Goal: Transaction & Acquisition: Book appointment/travel/reservation

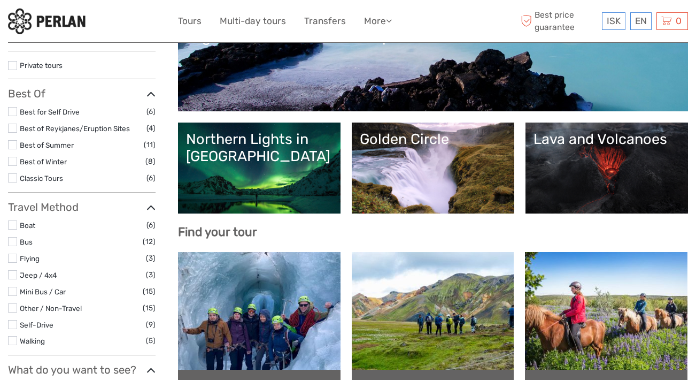
select select
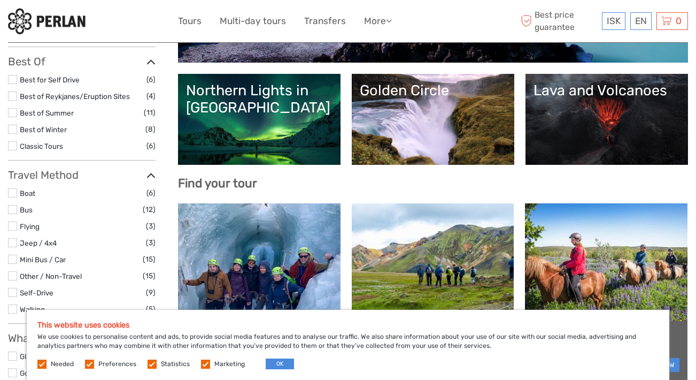
scroll to position [206, 0]
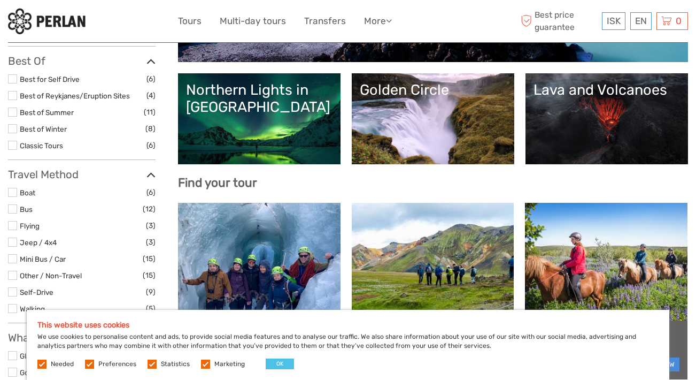
click at [283, 363] on button "OK" at bounding box center [280, 363] width 28 height 11
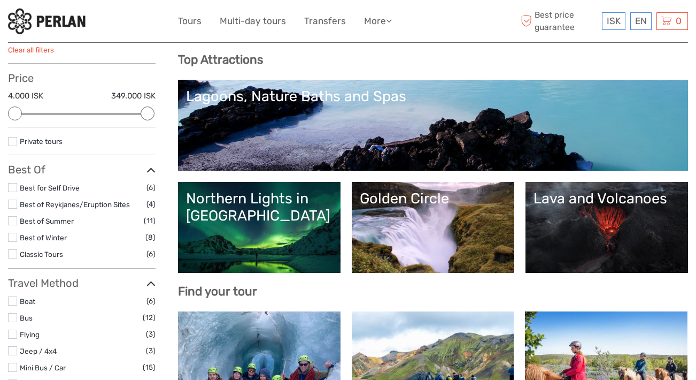
scroll to position [98, 0]
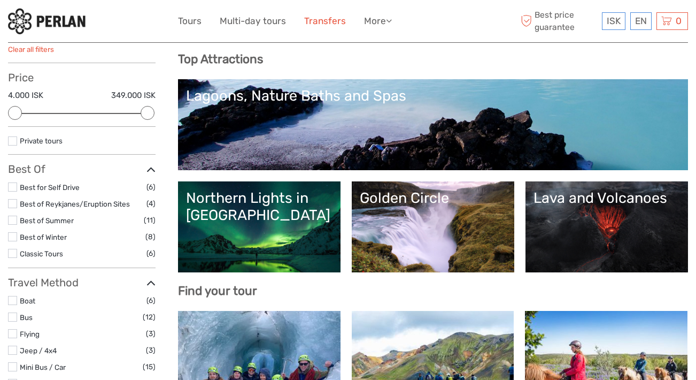
click at [333, 24] on link "Transfers" at bounding box center [325, 21] width 42 height 16
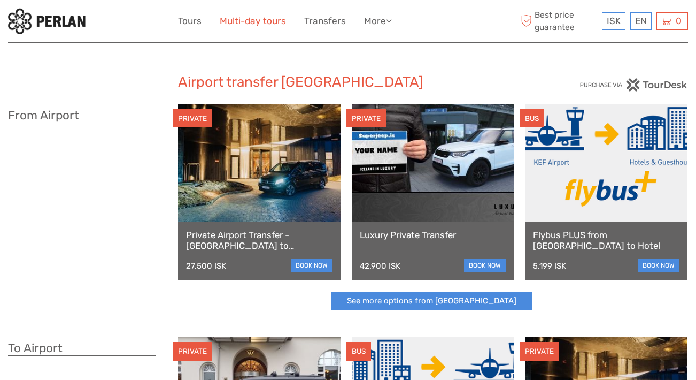
click at [269, 27] on link "Multi-day tours" at bounding box center [253, 21] width 66 height 16
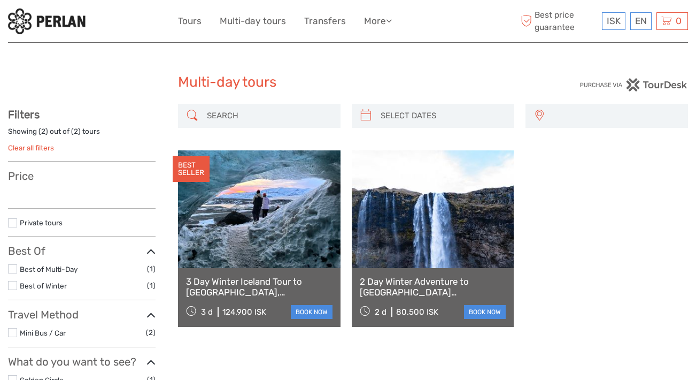
select select
